Goal: Find specific page/section

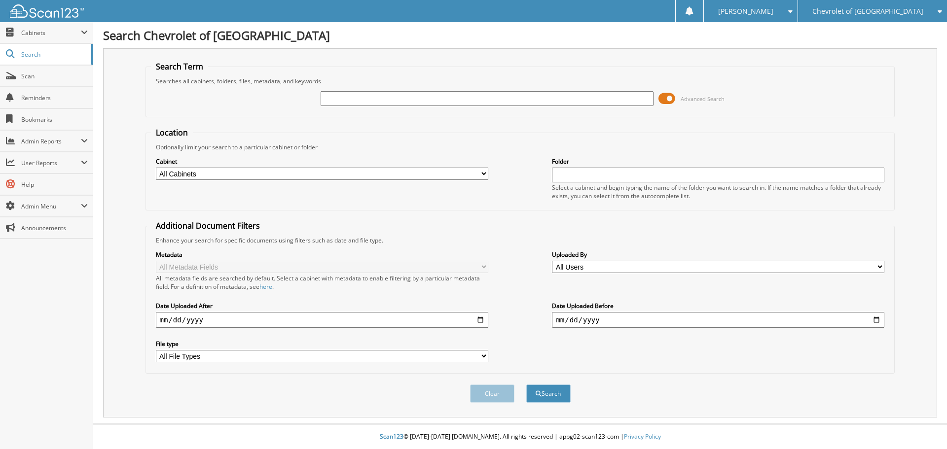
click at [370, 98] on input "text" at bounding box center [487, 98] width 332 height 15
type input "294509"
click at [526, 385] on button "Search" at bounding box center [548, 394] width 44 height 18
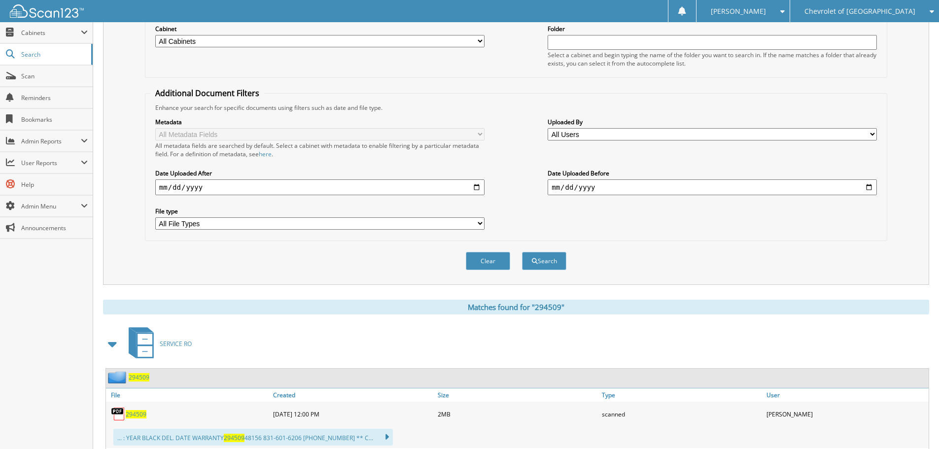
scroll to position [296, 0]
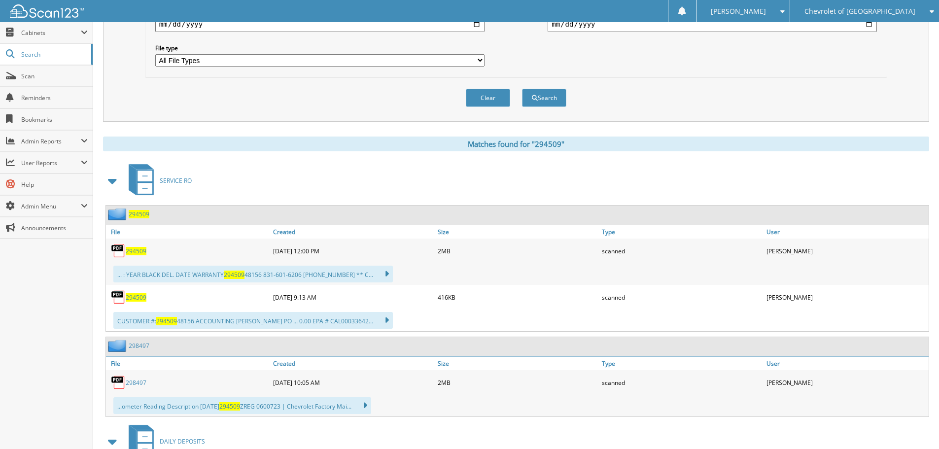
click at [131, 251] on span "294509" at bounding box center [136, 251] width 21 height 8
click at [112, 183] on span at bounding box center [113, 181] width 14 height 18
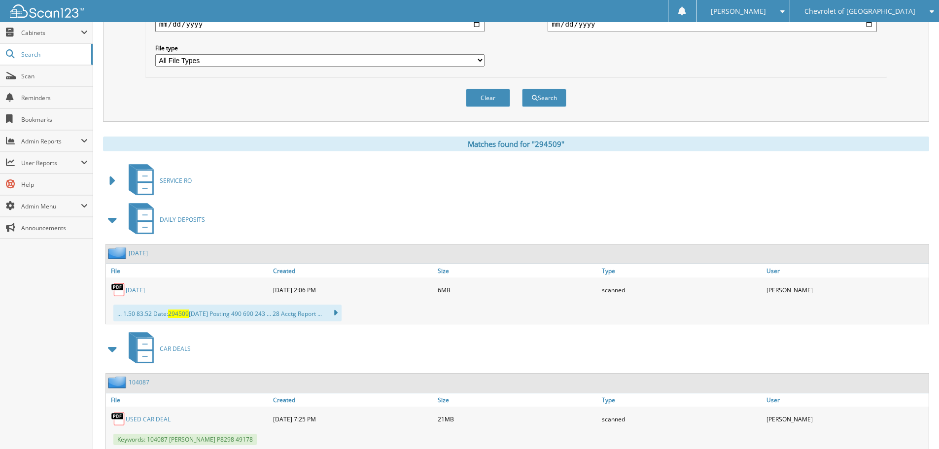
click at [112, 222] on span at bounding box center [113, 220] width 14 height 18
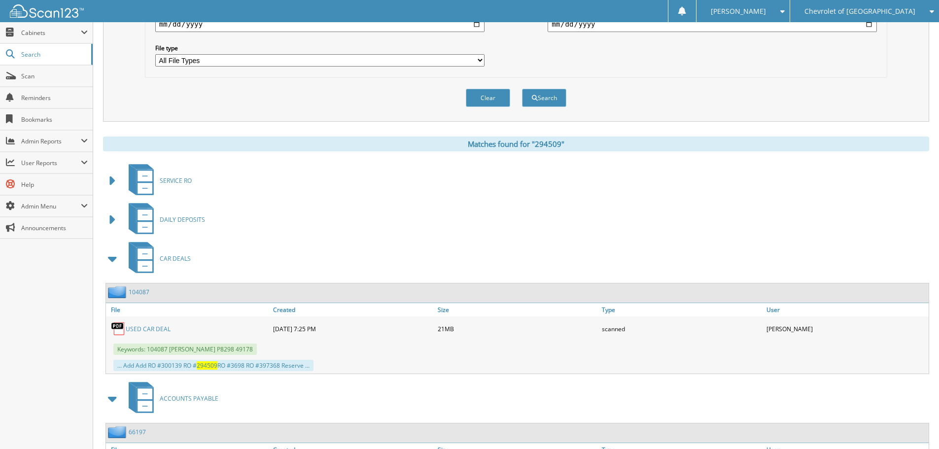
click at [111, 261] on span at bounding box center [113, 259] width 14 height 18
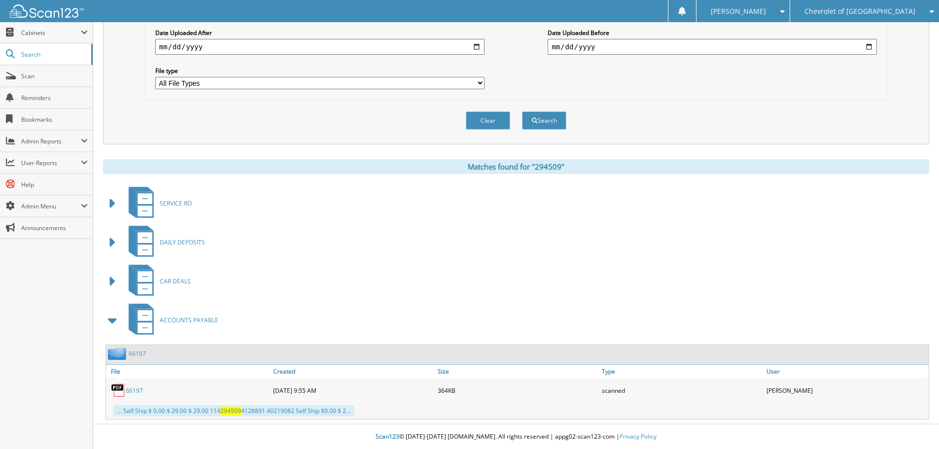
scroll to position [274, 0]
click at [136, 390] on link "66197" at bounding box center [134, 391] width 17 height 8
click at [133, 389] on link "66197" at bounding box center [134, 391] width 17 height 8
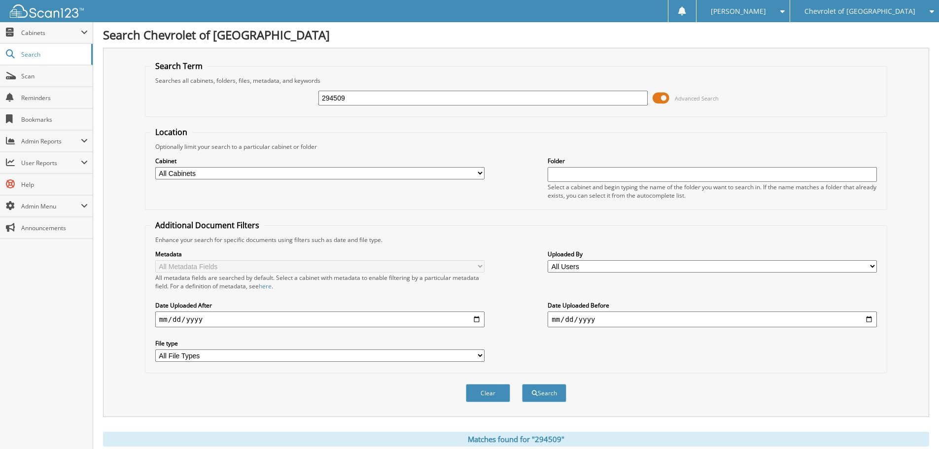
scroll to position [0, 0]
